Goal: Information Seeking & Learning: Learn about a topic

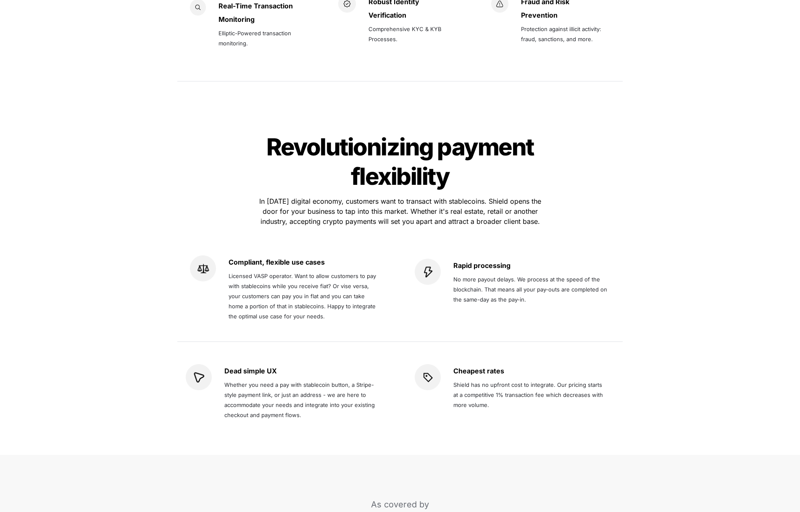
scroll to position [1582, 0]
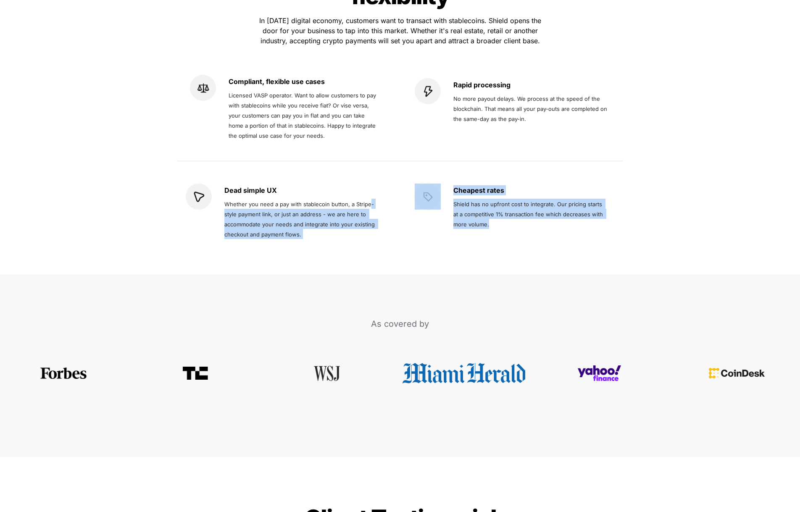
drag, startPoint x: 586, startPoint y: 210, endPoint x: 368, endPoint y: 179, distance: 220.1
click at [368, 179] on div "Dead simple UX Whether you need a pay with stablecoin button, a Stripe-style pa…" at bounding box center [399, 212] width 445 height 91
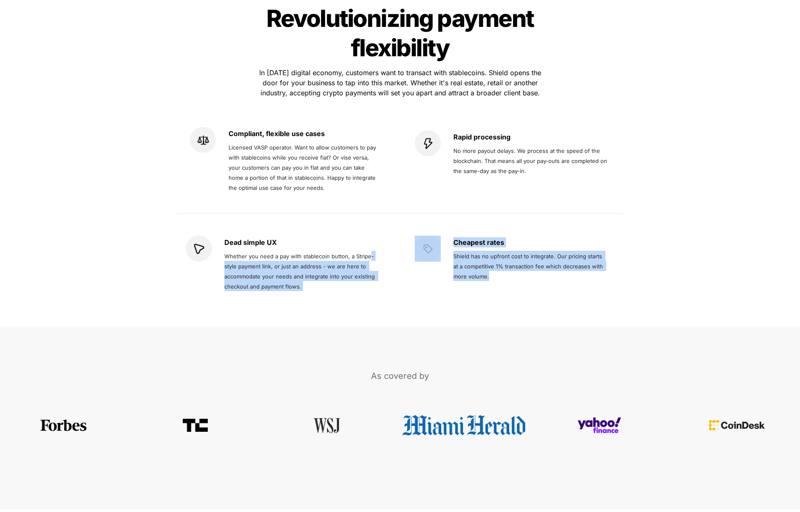
scroll to position [1414, 0]
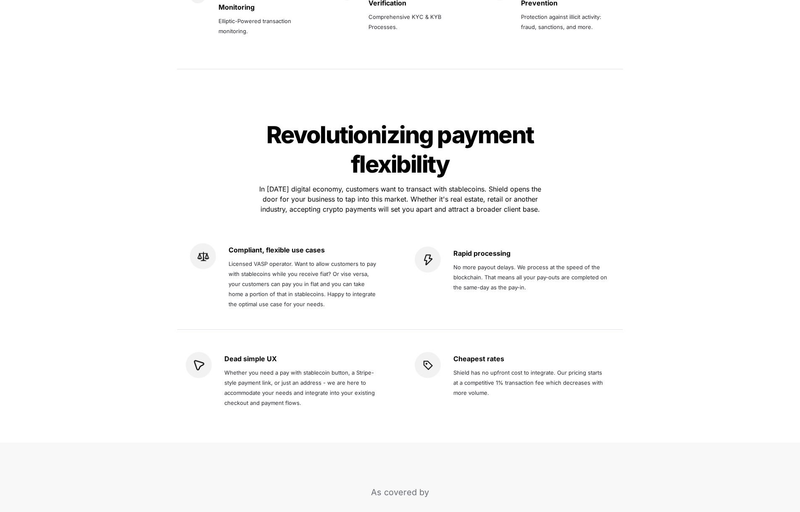
click at [544, 264] on span "No more payout delays. We process at the speed of the blockchain. That means al…" at bounding box center [530, 277] width 155 height 27
drag, startPoint x: 535, startPoint y: 265, endPoint x: 379, endPoint y: 282, distance: 156.7
click at [455, 247] on div "Rapid processing No more payout delays. We process at the speed of the blockcha…" at bounding box center [530, 277] width 155 height 60
drag, startPoint x: 350, startPoint y: 274, endPoint x: 325, endPoint y: 271, distance: 25.4
click at [344, 274] on p "Licensed VASP operator. Want to allow customers to pay with stablecoins while y…" at bounding box center [301, 284] width 147 height 54
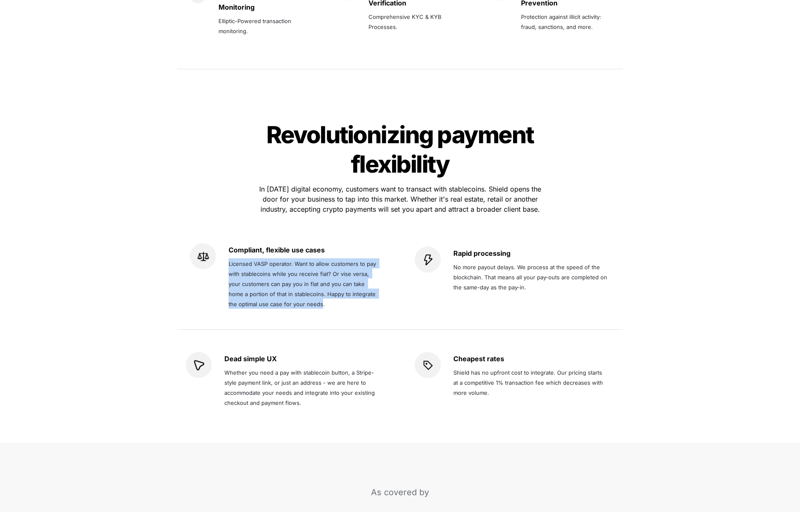
drag, startPoint x: 321, startPoint y: 277, endPoint x: 228, endPoint y: 238, distance: 101.1
click at [228, 243] on div "Compliant, flexible use cases Licensed VASP operator. Want to allow customers t…" at bounding box center [285, 276] width 191 height 67
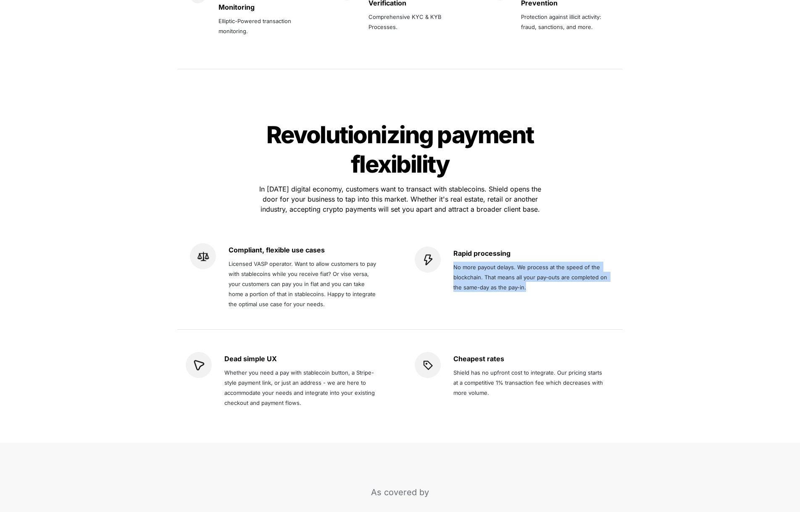
drag, startPoint x: 527, startPoint y: 262, endPoint x: 453, endPoint y: 239, distance: 77.8
click at [453, 260] on p "No more payout delays. We process at the speed of the blockchain. That means al…" at bounding box center [530, 277] width 155 height 34
click at [453, 264] on span "No more payout delays. We process at the speed of the blockchain. That means al…" at bounding box center [530, 277] width 155 height 27
drag, startPoint x: 452, startPoint y: 240, endPoint x: 525, endPoint y: 262, distance: 76.0
click at [525, 262] on div "Rapid processing No more payout delays. We process at the speed of the blockcha…" at bounding box center [514, 277] width 199 height 60
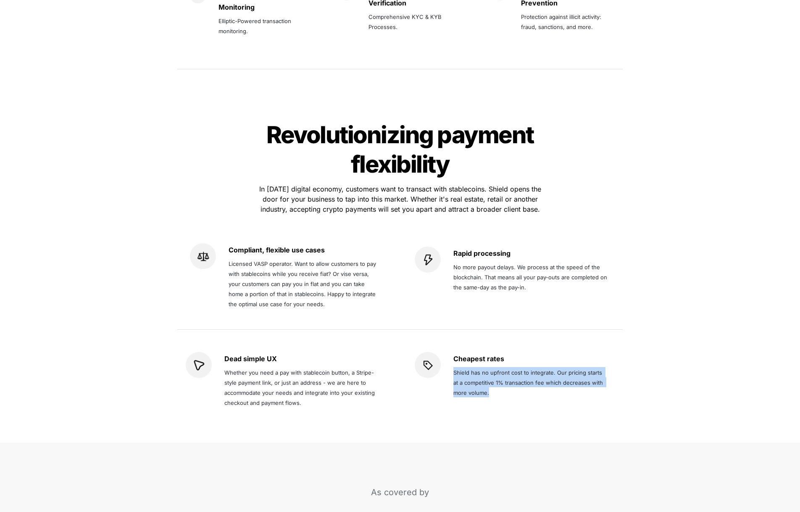
drag, startPoint x: 488, startPoint y: 363, endPoint x: 454, endPoint y: 343, distance: 39.8
click at [454, 365] on p "Shield has no upfront cost to integrate. Our pricing starts at a competitive 1%…" at bounding box center [530, 382] width 155 height 34
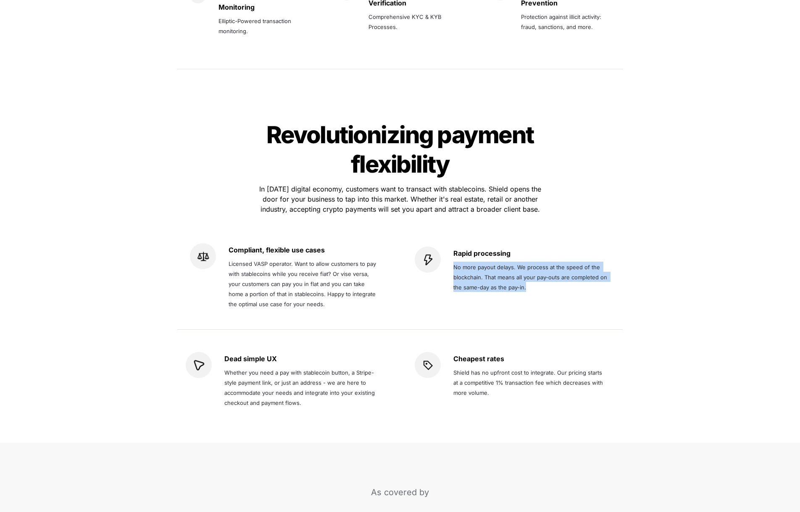
drag, startPoint x: 528, startPoint y: 258, endPoint x: 454, endPoint y: 239, distance: 76.7
click at [454, 260] on p "No more payout delays. We process at the speed of the blockchain. That means al…" at bounding box center [530, 277] width 155 height 34
click at [454, 264] on span "No more payout delays. We process at the speed of the blockchain. That means al…" at bounding box center [530, 277] width 155 height 27
drag, startPoint x: 454, startPoint y: 239, endPoint x: 525, endPoint y: 261, distance: 74.8
click at [525, 264] on span "No more payout delays. We process at the speed of the blockchain. That means al…" at bounding box center [530, 277] width 155 height 27
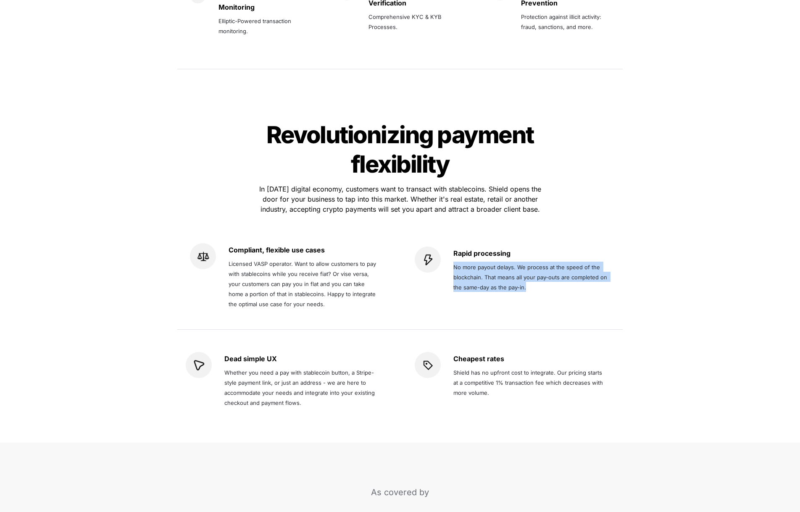
click at [525, 264] on span "No more payout delays. We process at the speed of the blockchain. That means al…" at bounding box center [530, 277] width 155 height 27
drag, startPoint x: 525, startPoint y: 261, endPoint x: 455, endPoint y: 240, distance: 73.2
click at [455, 264] on span "No more payout delays. We process at the speed of the blockchain. That means al…" at bounding box center [530, 277] width 155 height 27
drag, startPoint x: 454, startPoint y: 239, endPoint x: 526, endPoint y: 259, distance: 74.4
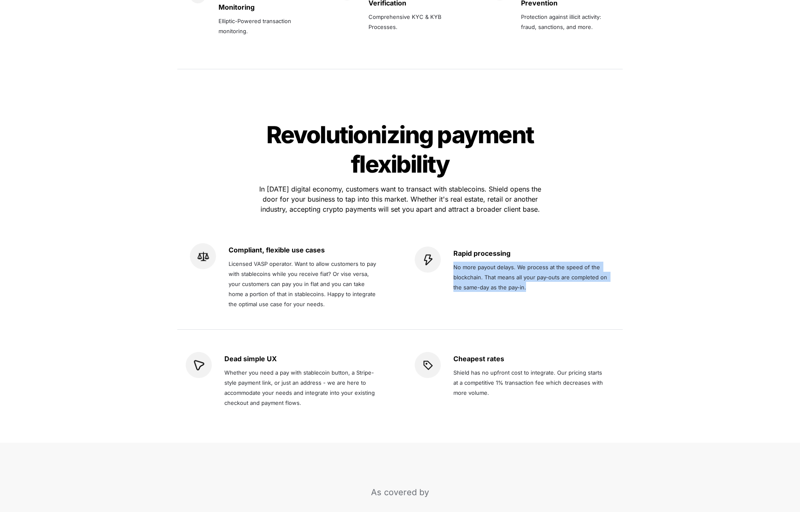
click at [526, 260] on p "No more payout delays. We process at the speed of the blockchain. That means al…" at bounding box center [530, 277] width 155 height 34
click at [525, 260] on p "No more payout delays. We process at the speed of the blockchain. That means al…" at bounding box center [530, 277] width 155 height 34
drag, startPoint x: 526, startPoint y: 260, endPoint x: 454, endPoint y: 241, distance: 74.7
click at [454, 260] on p "No more payout delays. We process at the speed of the blockchain. That means al…" at bounding box center [530, 277] width 155 height 34
click at [522, 264] on span "No more payout delays. We process at the speed of the blockchain. That means al…" at bounding box center [530, 277] width 155 height 27
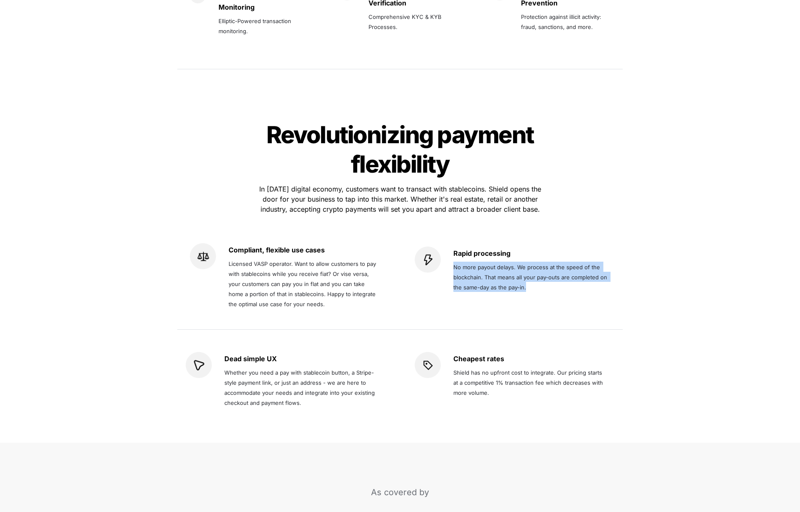
drag, startPoint x: 525, startPoint y: 259, endPoint x: 452, endPoint y: 238, distance: 75.7
click at [452, 247] on div "Rapid processing No more payout delays. We process at the speed of the blockcha…" at bounding box center [514, 277] width 199 height 60
click at [461, 260] on p "No more payout delays. We process at the speed of the blockchain. That means al…" at bounding box center [530, 277] width 155 height 34
drag, startPoint x: 653, startPoint y: 206, endPoint x: 653, endPoint y: 211, distance: 4.6
click at [653, 211] on div "Revolutionizing payment flexibility Revolutionizing payment flexibility In [DAT…" at bounding box center [400, 271] width 800 height 343
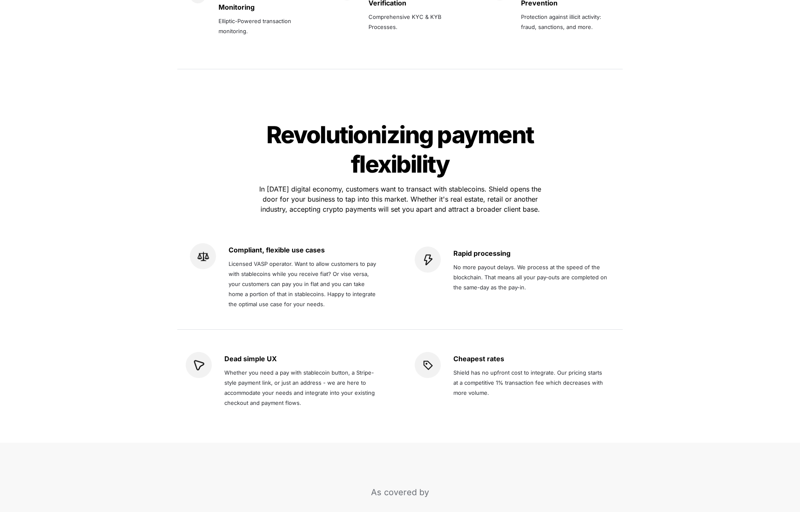
click at [643, 181] on div "Revolutionizing payment flexibility Revolutionizing payment flexibility In [DAT…" at bounding box center [400, 271] width 800 height 343
click at [685, 312] on div "Revolutionizing payment flexibility Revolutionizing payment flexibility In [DAT…" at bounding box center [400, 271] width 800 height 343
drag, startPoint x: 608, startPoint y: 258, endPoint x: 454, endPoint y: 239, distance: 155.3
click at [454, 247] on div "Rapid processing No more payout delays. We process at the speed of the blockcha…" at bounding box center [514, 277] width 199 height 60
click at [609, 259] on div "Rapid processing No more payout delays. We process at the speed of the blockcha…" at bounding box center [514, 277] width 199 height 60
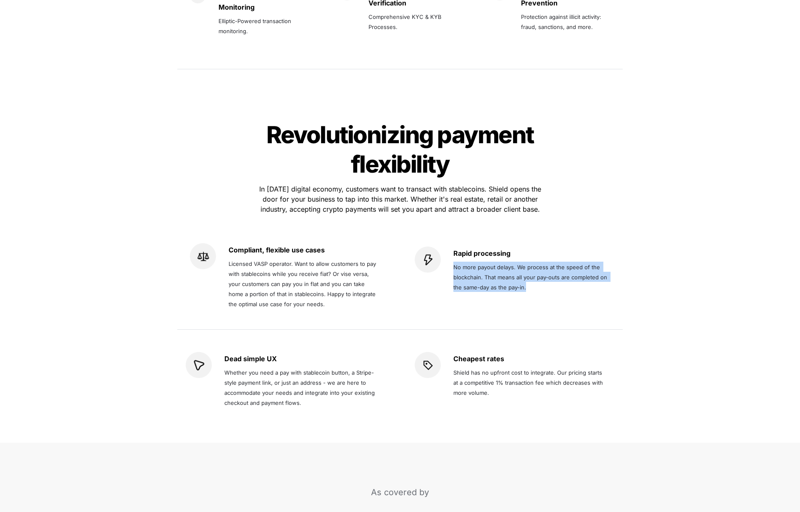
drag, startPoint x: 609, startPoint y: 260, endPoint x: 462, endPoint y: 239, distance: 147.6
click at [453, 247] on div "Rapid processing No more payout delays. We process at the speed of the blockcha…" at bounding box center [514, 277] width 199 height 60
click at [678, 220] on div "Revolutionizing payment flexibility Revolutionizing payment flexibility In [DAT…" at bounding box center [400, 271] width 800 height 343
drag, startPoint x: 613, startPoint y: 259, endPoint x: 452, endPoint y: 239, distance: 162.1
click at [452, 247] on div "Rapid processing No more payout delays. We process at the speed of the blockcha…" at bounding box center [514, 277] width 199 height 60
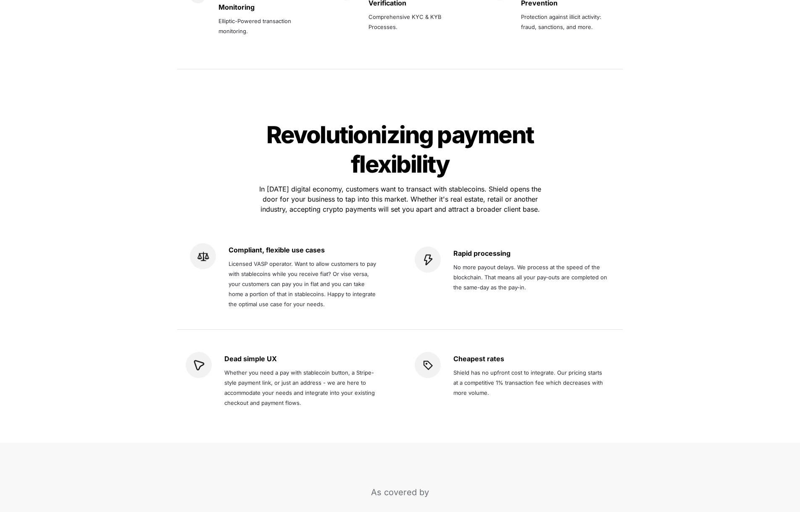
click at [137, 100] on div "Revolutionizing payment flexibility Revolutionizing payment flexibility In [DAT…" at bounding box center [400, 271] width 800 height 343
